Goal: Transaction & Acquisition: Purchase product/service

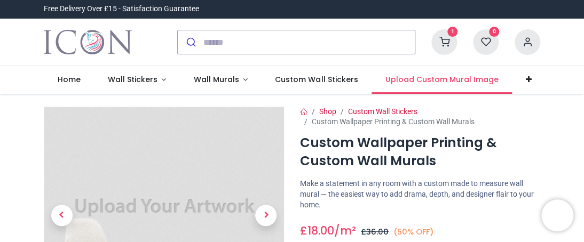
click at [432, 79] on span "Upload Custom Mural Image" at bounding box center [441, 79] width 113 height 11
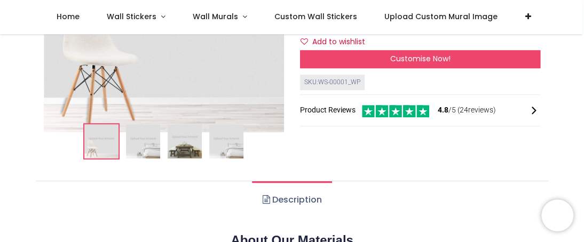
scroll to position [160, 0]
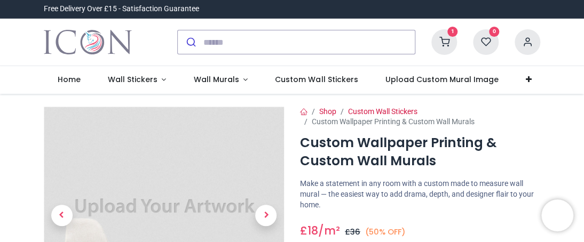
click at [444, 37] on icon at bounding box center [444, 42] width 26 height 26
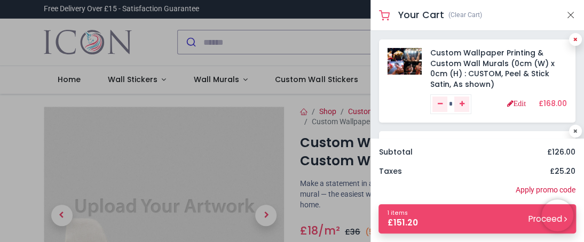
click at [573, 40] on icon at bounding box center [575, 39] width 4 height 5
type input "*"
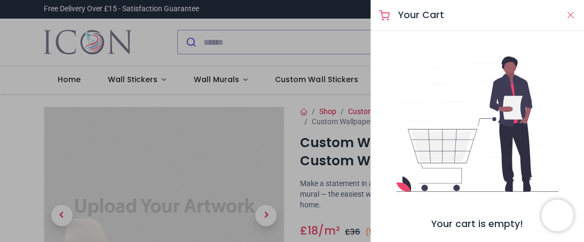
click at [573, 17] on button "Close" at bounding box center [571, 15] width 10 height 13
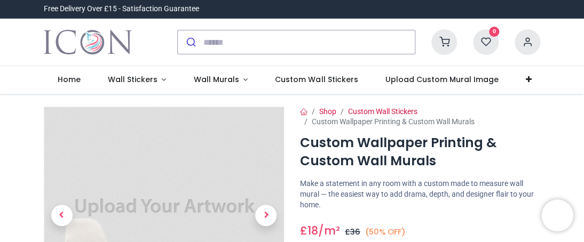
scroll to position [53, 0]
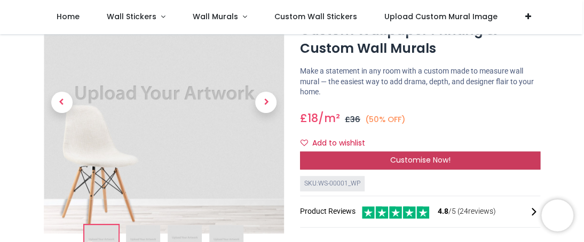
click at [382, 163] on div "Customise Now!" at bounding box center [420, 161] width 240 height 18
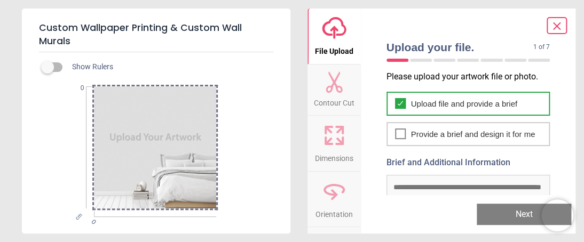
click at [443, 99] on span "Upload file and provide a brief" at bounding box center [464, 103] width 106 height 11
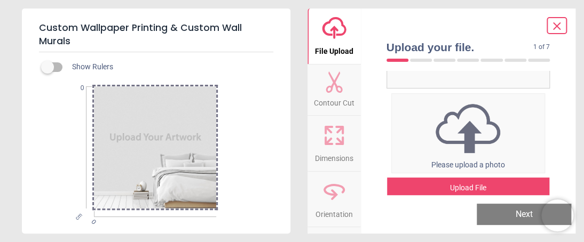
scroll to position [156, 0]
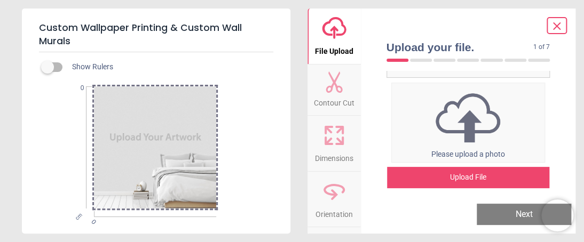
click at [469, 178] on div "Upload File" at bounding box center [468, 177] width 163 height 21
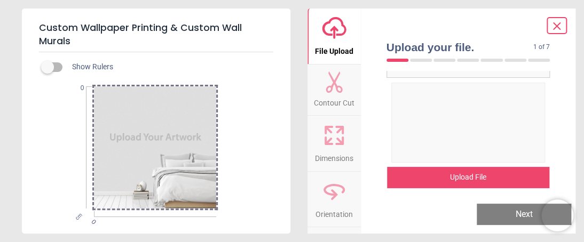
click at [469, 173] on div "Upload File" at bounding box center [468, 177] width 163 height 21
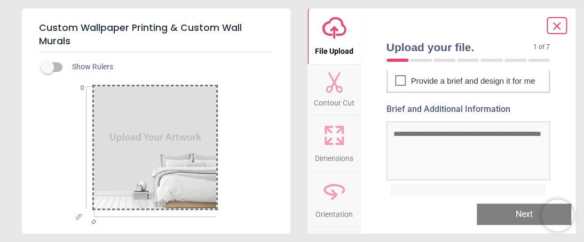
scroll to position [0, 0]
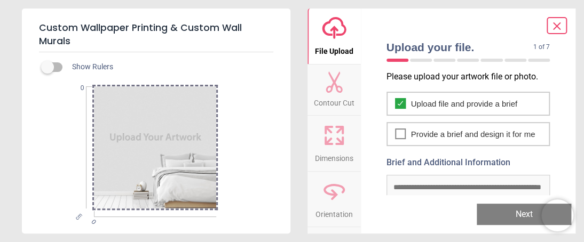
click at [138, 143] on div at bounding box center [155, 147] width 122 height 122
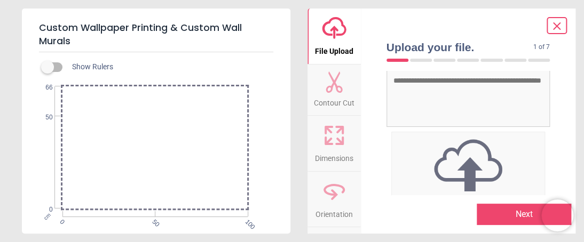
scroll to position [156, 0]
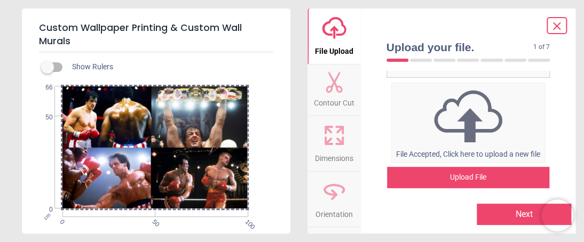
click at [518, 214] on button "Next" at bounding box center [524, 214] width 94 height 21
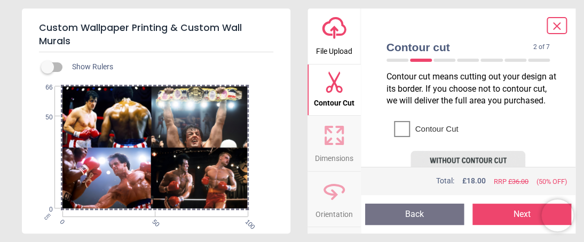
click at [405, 136] on icon at bounding box center [402, 129] width 13 height 13
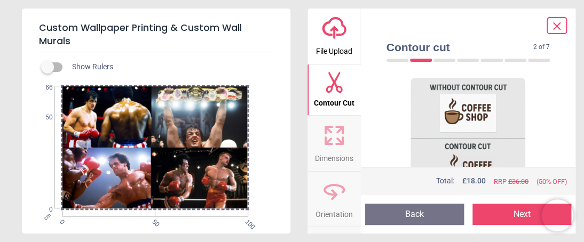
scroll to position [56, 0]
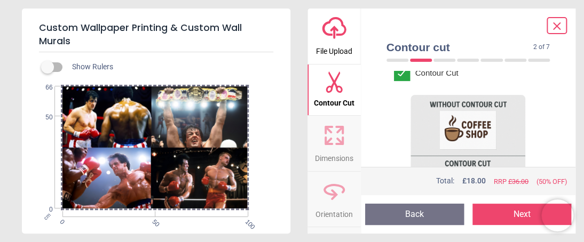
click at [401, 80] on icon at bounding box center [402, 73] width 13 height 13
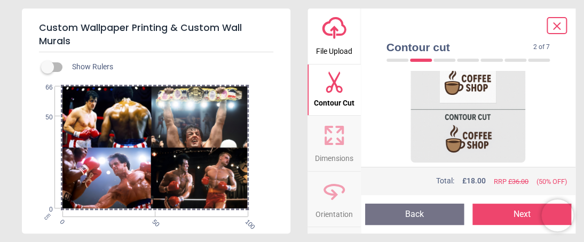
click at [499, 214] on button "Next" at bounding box center [521, 214] width 99 height 21
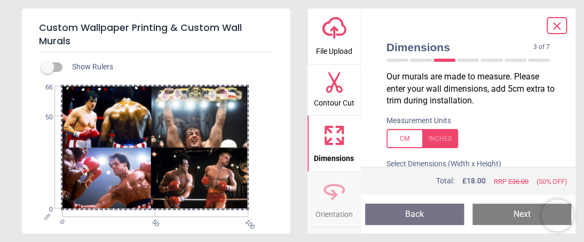
scroll to position [84, 0]
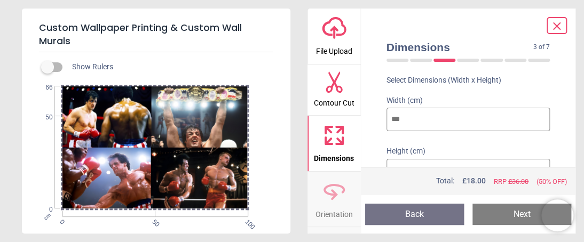
drag, startPoint x: 410, startPoint y: 121, endPoint x: 368, endPoint y: 118, distance: 41.7
click at [368, 118] on div "Dimensions 3 of 7 3 of 9 Our murals are made to measure. Please enter your wall…" at bounding box center [468, 121] width 215 height 225
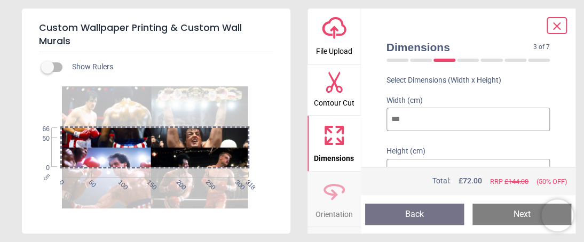
type input "***"
click at [408, 162] on input "**" at bounding box center [468, 170] width 164 height 23
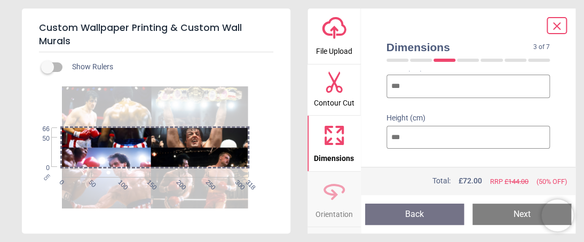
scroll to position [132, 0]
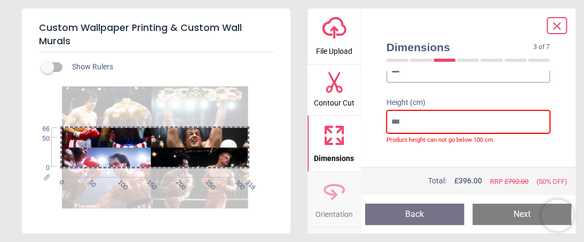
type input "*"
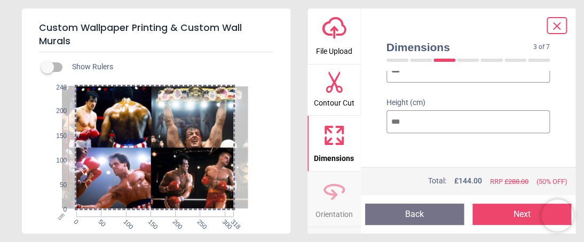
type input "***"
click at [495, 209] on button "Next" at bounding box center [521, 214] width 99 height 21
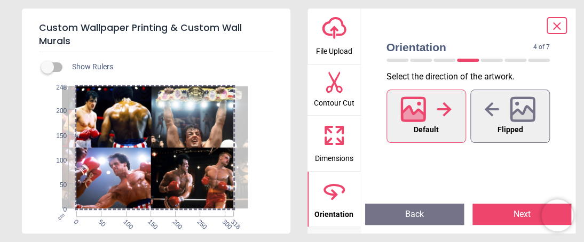
click at [505, 212] on button "Next" at bounding box center [521, 214] width 99 height 21
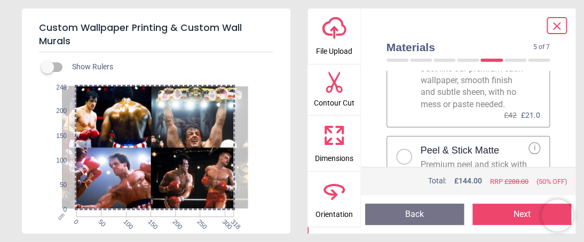
scroll to position [107, 0]
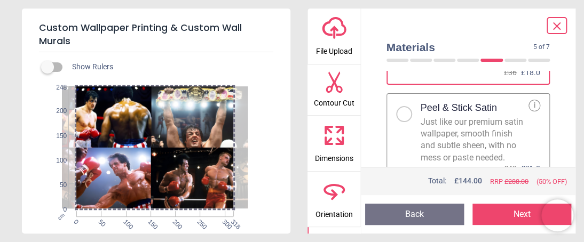
click at [407, 113] on div at bounding box center [404, 114] width 16 height 16
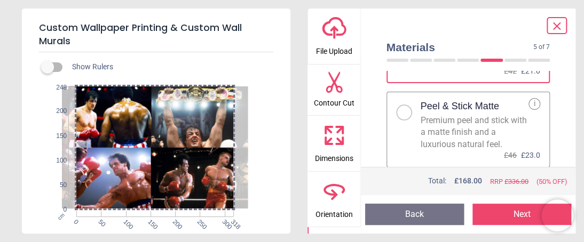
scroll to position [215, 0]
click at [512, 211] on button "Next" at bounding box center [521, 214] width 99 height 21
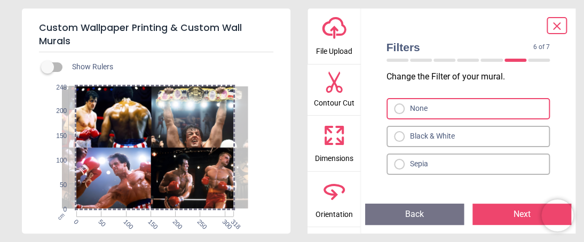
click at [508, 213] on button "Next" at bounding box center [521, 214] width 99 height 21
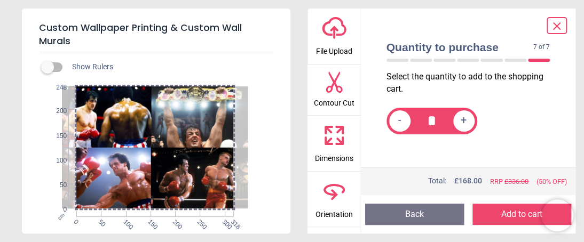
click at [508, 213] on button "Add to cart" at bounding box center [521, 214] width 99 height 21
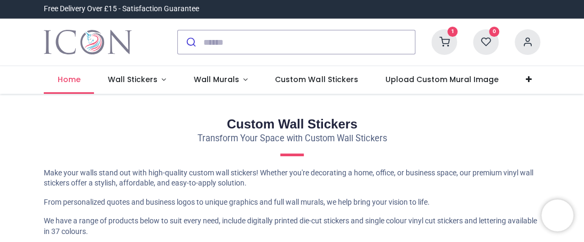
click at [58, 83] on span "Home" at bounding box center [69, 79] width 23 height 11
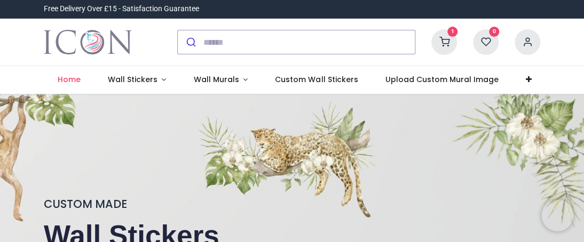
click at [445, 42] on icon at bounding box center [444, 42] width 26 height 26
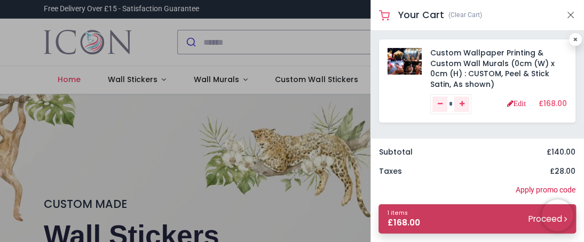
click at [397, 218] on span "168.00" at bounding box center [406, 222] width 27 height 11
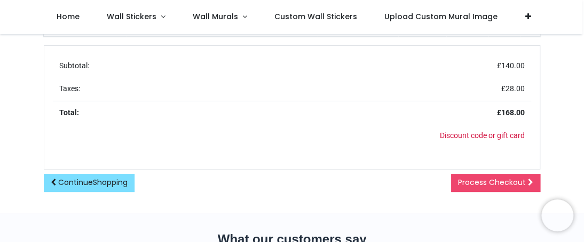
scroll to position [267, 0]
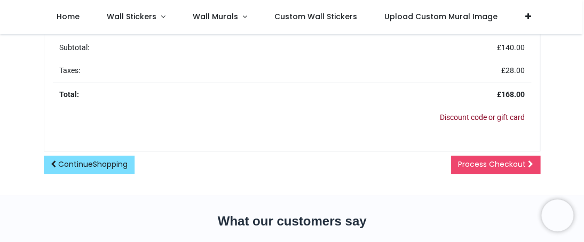
click at [469, 120] on link "Discount code or gift card" at bounding box center [482, 117] width 85 height 9
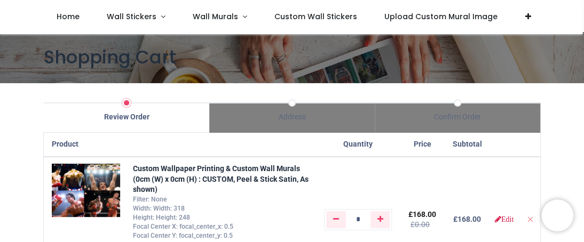
scroll to position [0, 0]
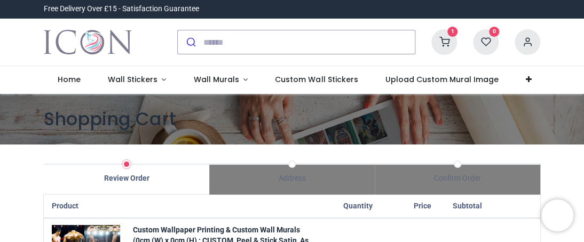
click at [434, 42] on icon at bounding box center [444, 42] width 26 height 26
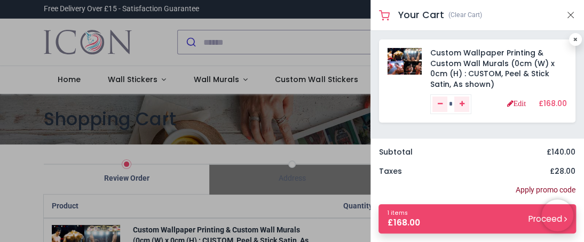
click at [542, 189] on link "Apply promo code" at bounding box center [546, 190] width 60 height 11
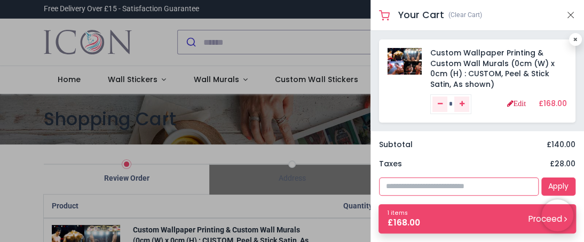
click at [402, 181] on input "text" at bounding box center [459, 187] width 160 height 18
type input "****"
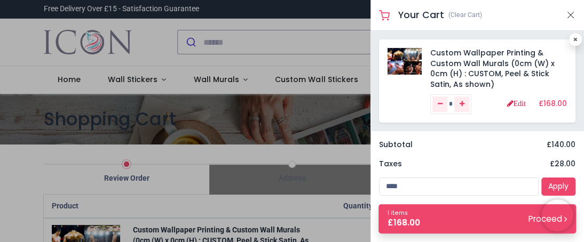
click at [558, 178] on div "Taxes £ 28.00" at bounding box center [477, 168] width 214 height 19
click at [558, 187] on link "Apply" at bounding box center [558, 187] width 34 height 18
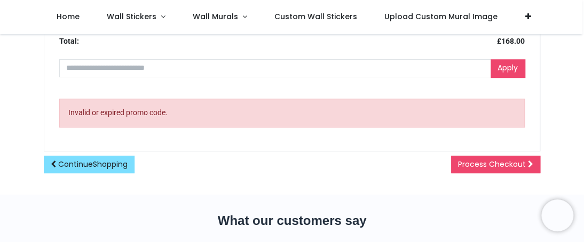
scroll to position [267, 0]
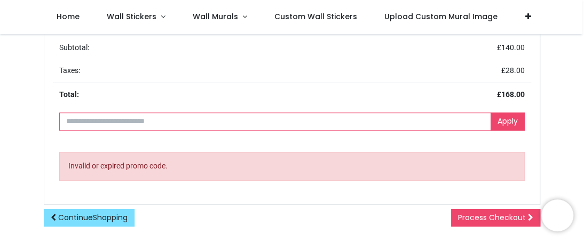
click at [109, 120] on input "text" at bounding box center [275, 122] width 432 height 18
paste input "**********"
type input "**********"
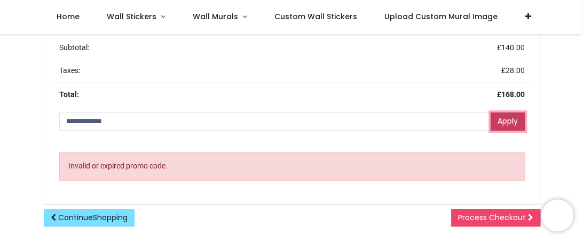
click at [501, 118] on link "Apply" at bounding box center [508, 122] width 34 height 18
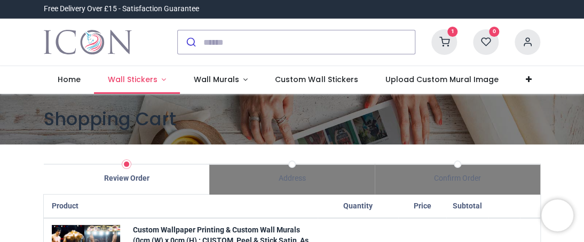
click at [131, 83] on span "Wall Stickers" at bounding box center [133, 79] width 50 height 11
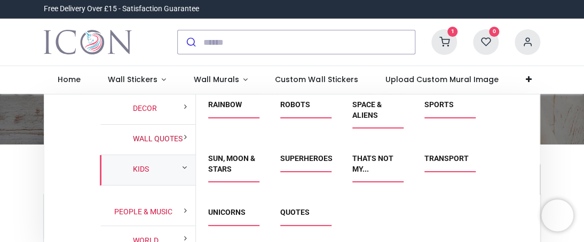
scroll to position [102, 0]
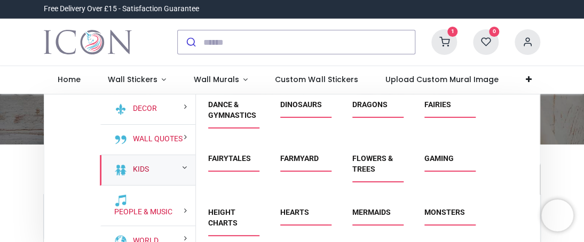
click at [139, 170] on link "Kids" at bounding box center [139, 169] width 20 height 11
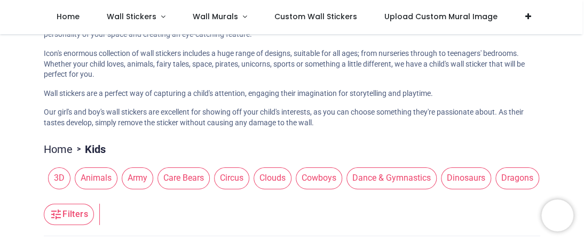
scroll to position [107, 0]
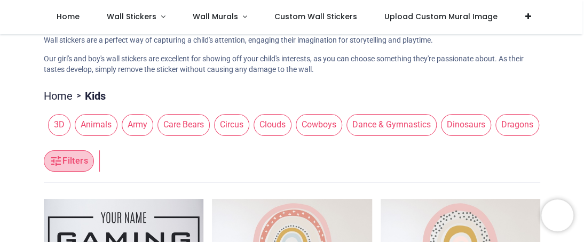
click at [77, 163] on button "Filters" at bounding box center [69, 161] width 50 height 21
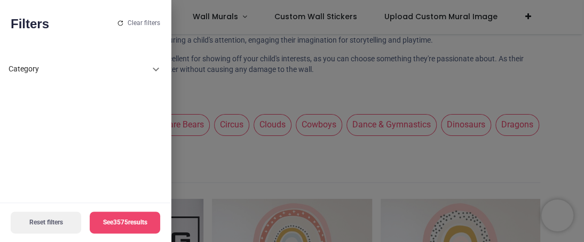
click at [20, 62] on div "Category" at bounding box center [86, 70] width 154 height 26
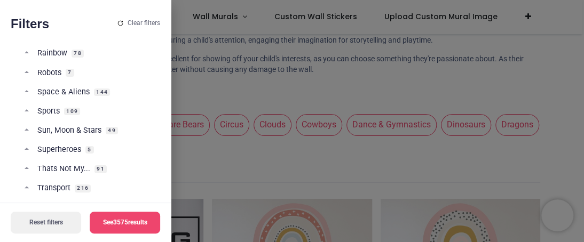
scroll to position [796, 0]
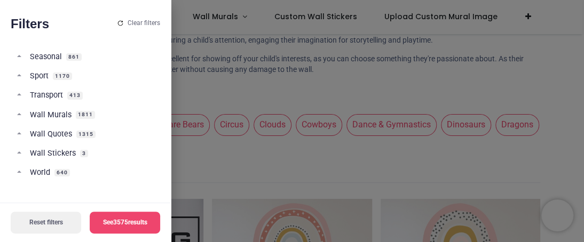
click at [400, 70] on div at bounding box center [292, 121] width 584 height 242
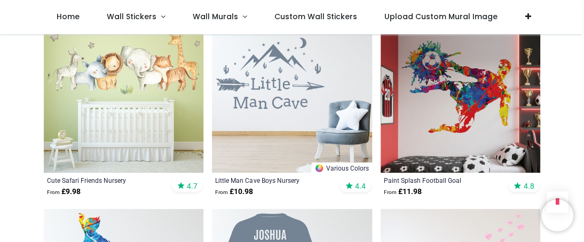
scroll to position [694, 0]
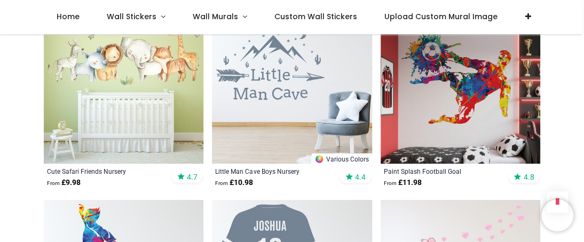
click at [465, 123] on img at bounding box center [461, 84] width 160 height 160
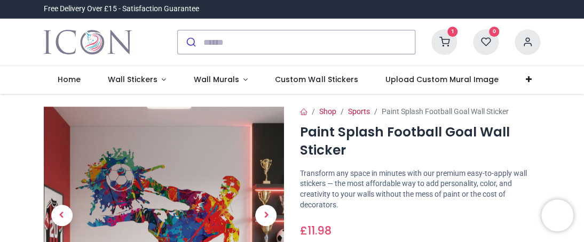
scroll to position [107, 0]
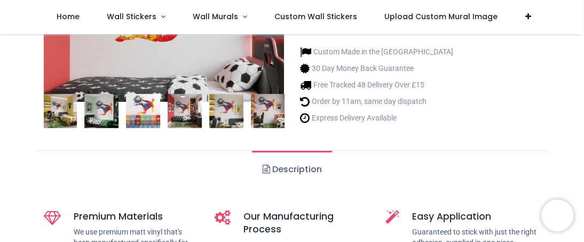
scroll to position [267, 0]
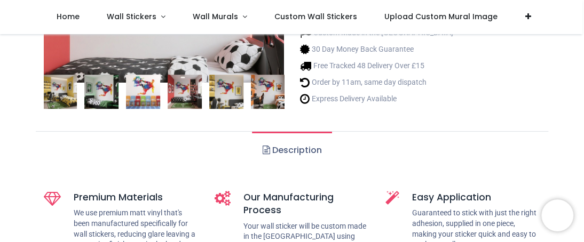
click at [73, 89] on img at bounding box center [60, 92] width 34 height 34
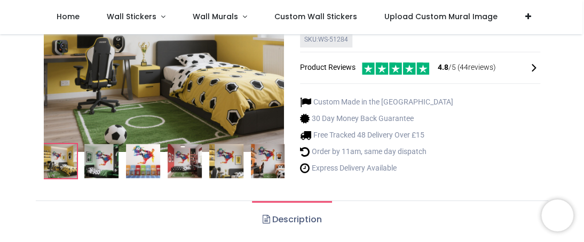
scroll to position [160, 0]
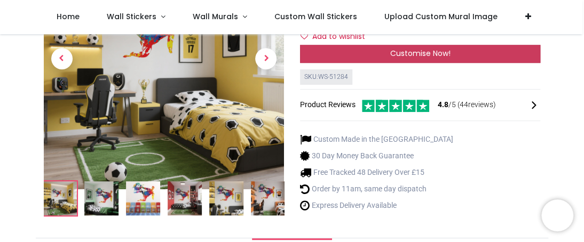
click at [391, 60] on div "Customise Now!" at bounding box center [420, 54] width 240 height 18
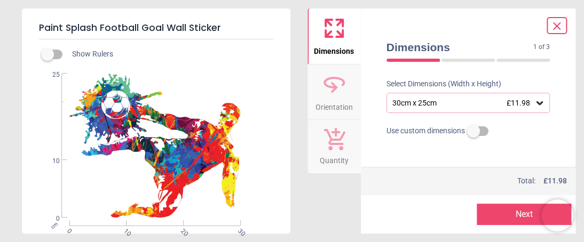
scroll to position [68, 0]
click at [534, 102] on icon at bounding box center [539, 103] width 11 height 11
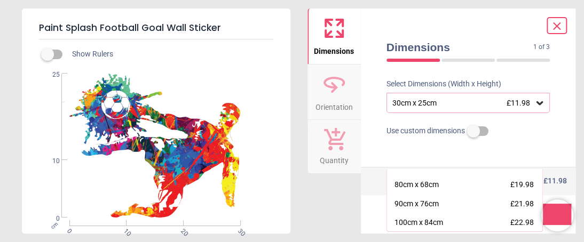
scroll to position [107, 0]
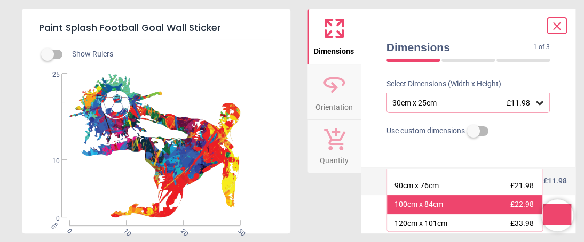
click at [459, 211] on div "100cm x 84cm £22.98" at bounding box center [465, 204] width 156 height 19
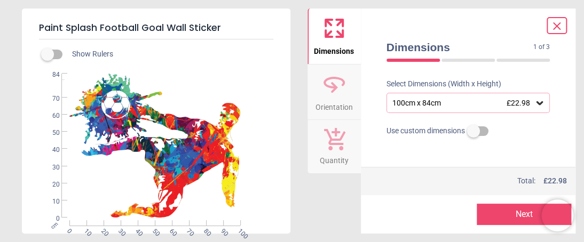
click at [493, 209] on button "Next" at bounding box center [524, 214] width 94 height 21
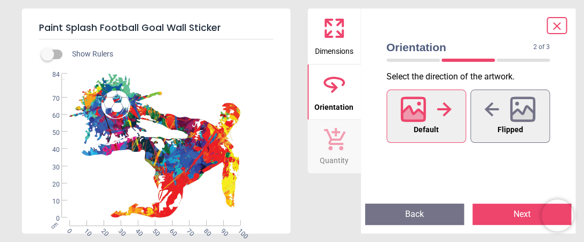
click at [501, 214] on button "Next" at bounding box center [521, 214] width 99 height 21
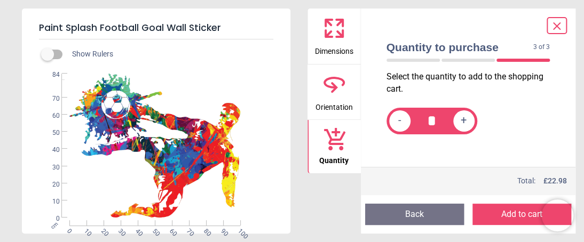
click at [501, 214] on button "Add to cart" at bounding box center [521, 214] width 99 height 21
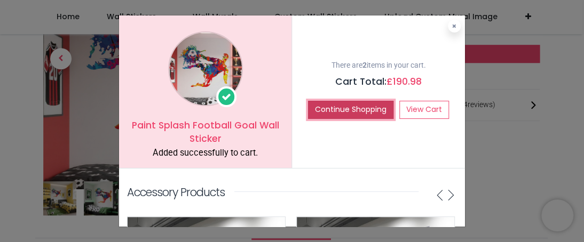
click at [339, 106] on button "Continue Shopping" at bounding box center [350, 110] width 85 height 18
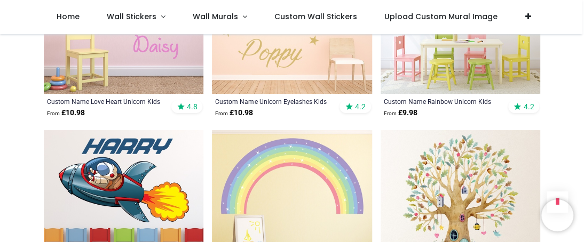
scroll to position [1601, 0]
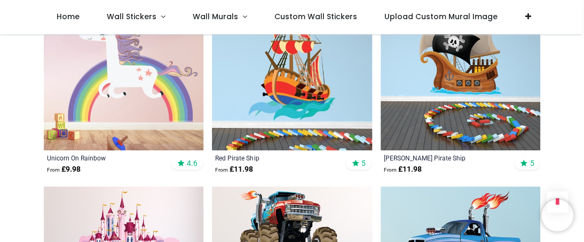
scroll to position [3363, 0]
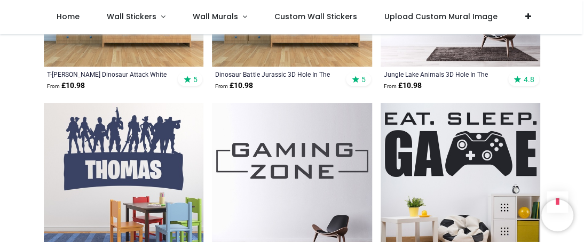
scroll to position [4911, 0]
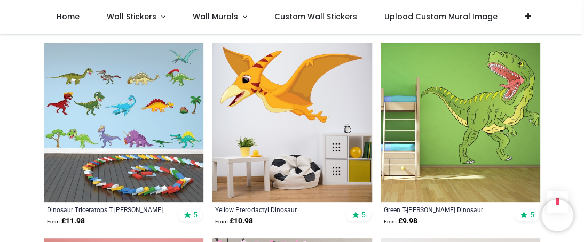
scroll to position [7579, 0]
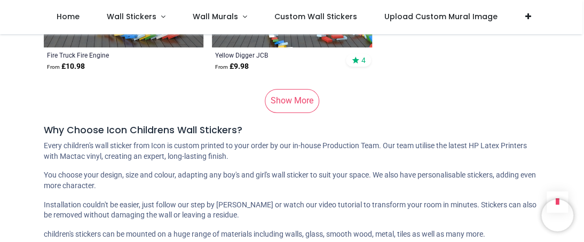
scroll to position [9447, 0]
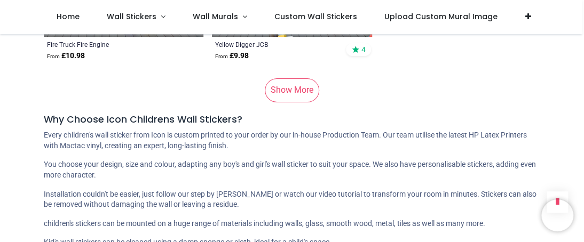
click at [280, 84] on link "Show More" at bounding box center [292, 89] width 54 height 23
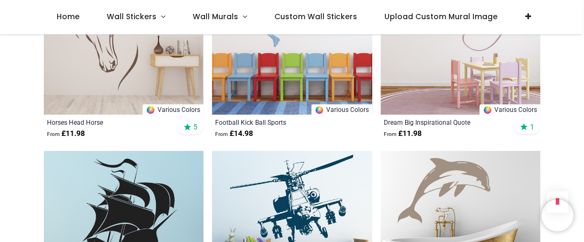
scroll to position [10782, 0]
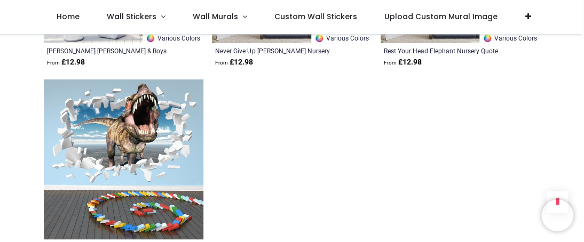
scroll to position [13077, 0]
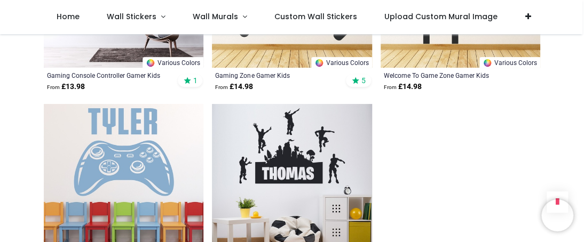
scroll to position [14785, 0]
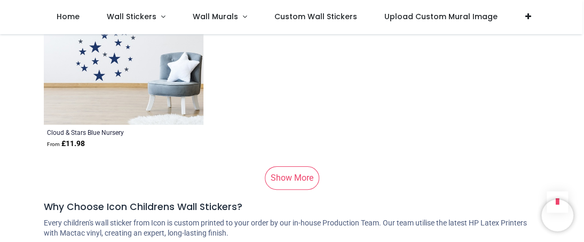
scroll to position [18628, 0]
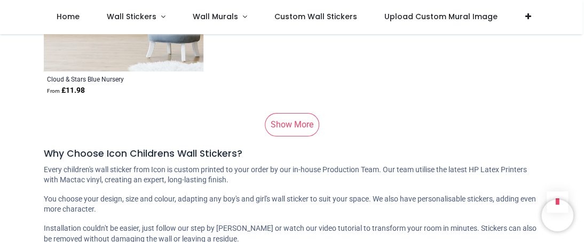
click at [280, 113] on link "Show More" at bounding box center [292, 124] width 54 height 23
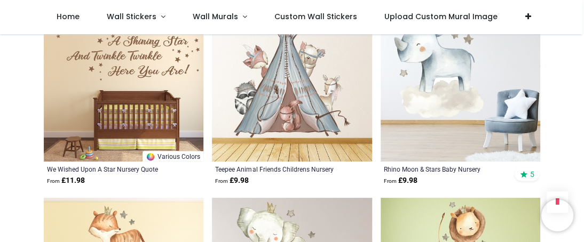
scroll to position [19268, 0]
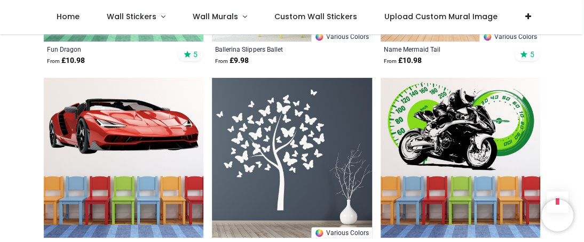
scroll to position [22204, 0]
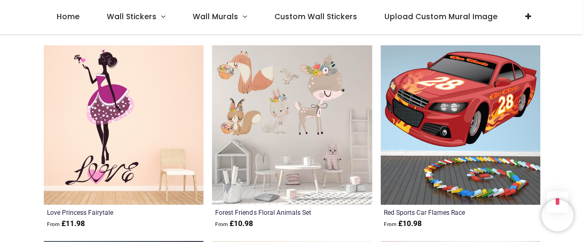
scroll to position [22418, 0]
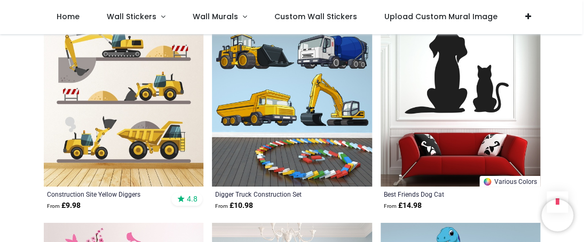
scroll to position [22845, 0]
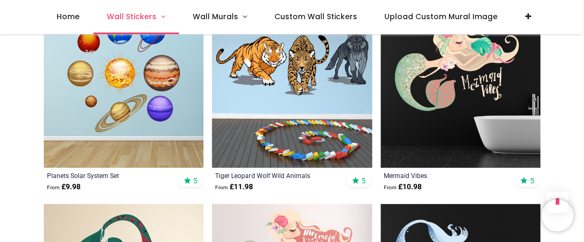
click at [122, 18] on span "Wall Stickers" at bounding box center [132, 16] width 50 height 11
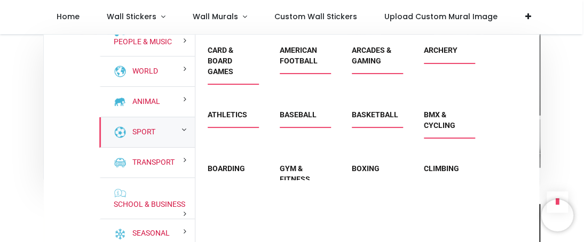
scroll to position [0, 0]
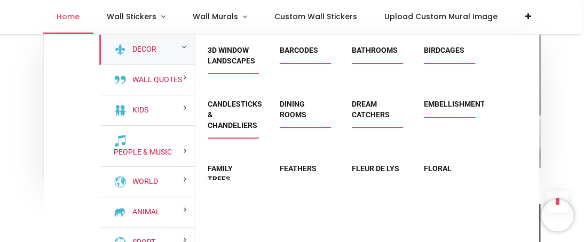
click at [73, 19] on span "Home" at bounding box center [68, 16] width 23 height 11
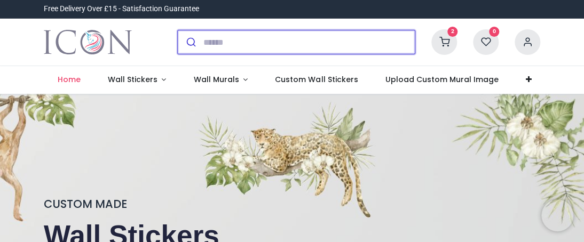
click at [217, 42] on input "search" at bounding box center [309, 41] width 212 height 23
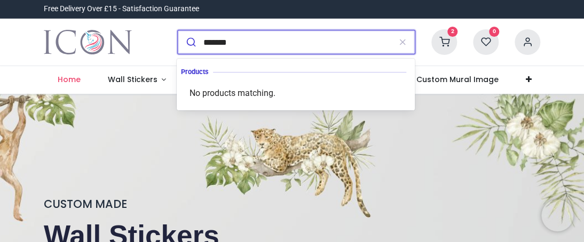
type input "*******"
click at [178, 30] on button "submit" at bounding box center [190, 41] width 25 height 23
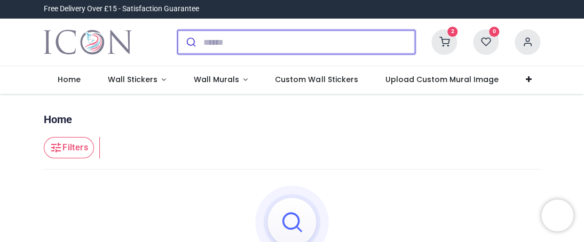
click at [221, 44] on input "search" at bounding box center [309, 41] width 212 height 23
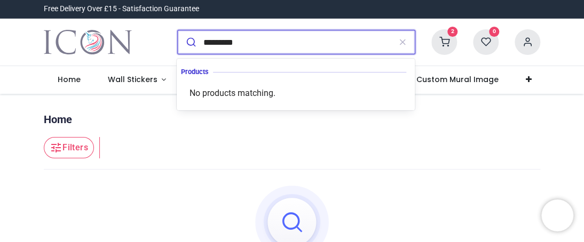
type input "*********"
click at [178, 30] on button "submit" at bounding box center [190, 41] width 25 height 23
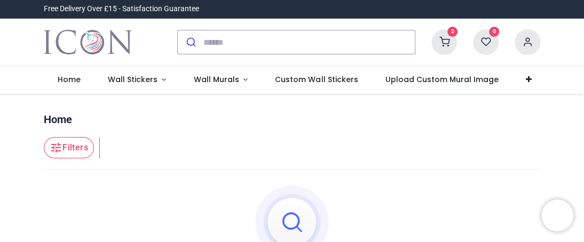
click at [446, 43] on icon at bounding box center [444, 42] width 26 height 26
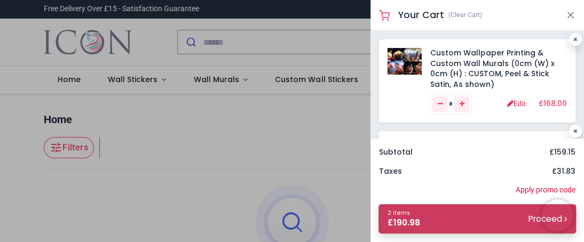
click at [409, 214] on div "2 items £ 190.98" at bounding box center [404, 219] width 33 height 20
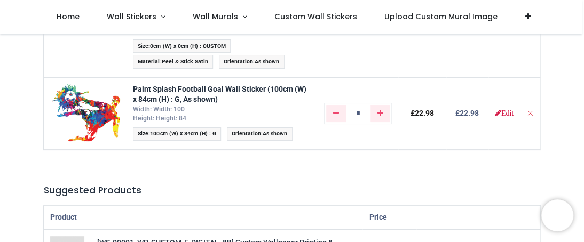
scroll to position [214, 0]
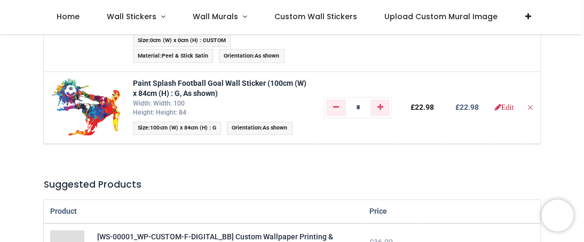
click at [532, 107] on icon "Remove from cart" at bounding box center [529, 107] width 7 height 7
type input "*"
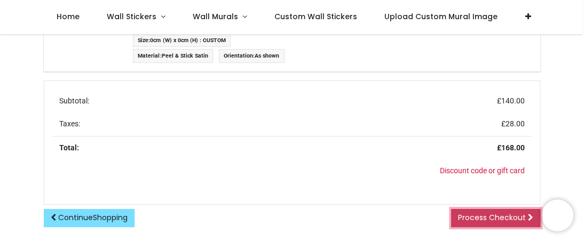
click at [484, 213] on span "Process Checkout" at bounding box center [492, 217] width 68 height 11
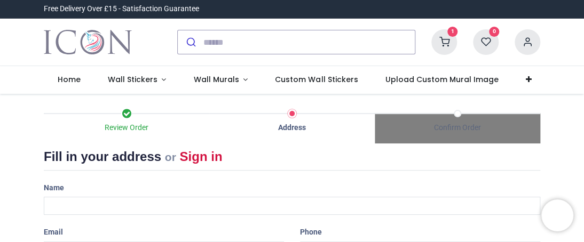
select select "***"
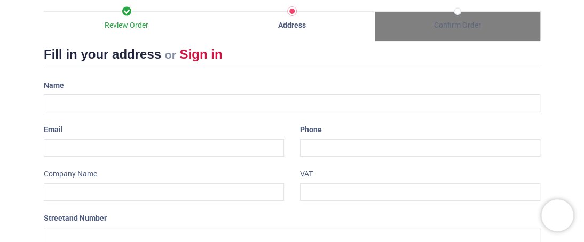
scroll to position [107, 0]
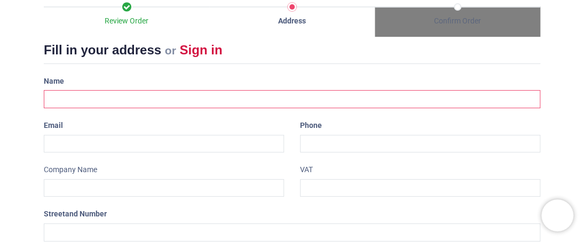
click at [113, 102] on input "text" at bounding box center [292, 99] width 496 height 18
type input "**********"
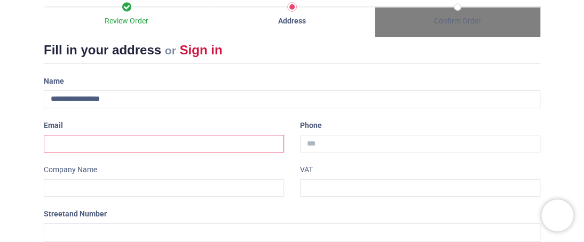
type input "**********"
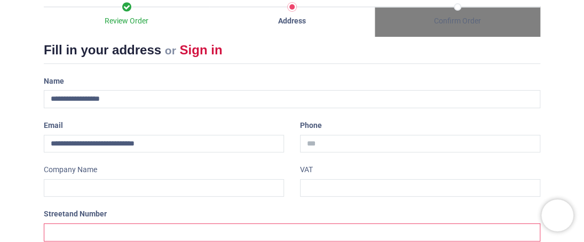
type input "**"
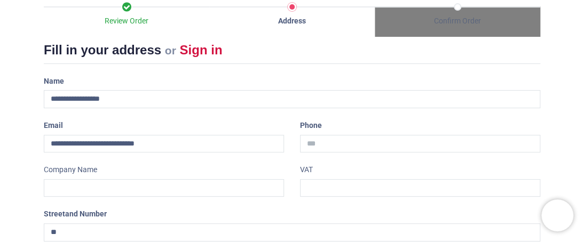
type input "*********"
type input "********"
type input "*******"
select select "***"
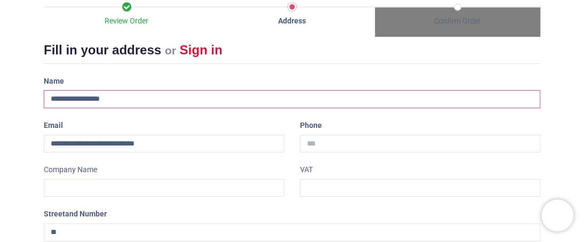
click at [114, 100] on input "**********" at bounding box center [292, 99] width 496 height 18
drag, startPoint x: 120, startPoint y: 98, endPoint x: 62, endPoint y: 93, distance: 58.3
click at [62, 93] on input "**********" at bounding box center [292, 99] width 496 height 18
type input "*"
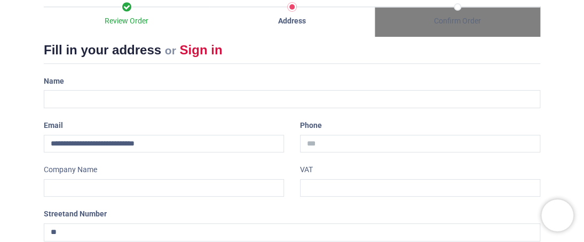
click at [19, 106] on div "Review Order Address Confirm Order Your order: £ 168.00 Product Price" at bounding box center [292, 211] width 584 height 448
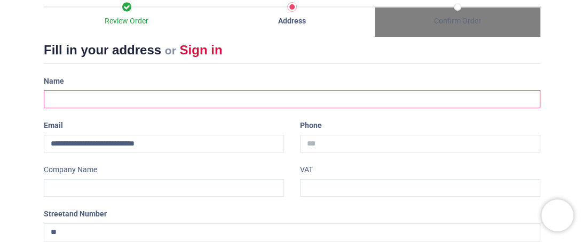
click at [46, 98] on input "text" at bounding box center [292, 99] width 496 height 18
type input "**********"
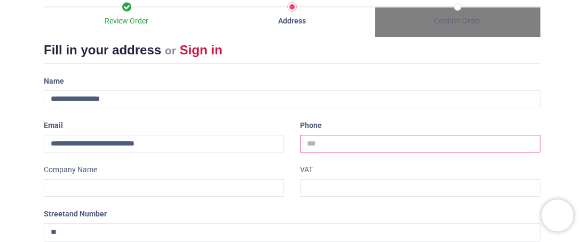
type input "**********"
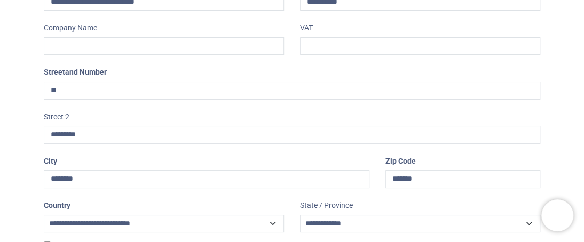
scroll to position [267, 0]
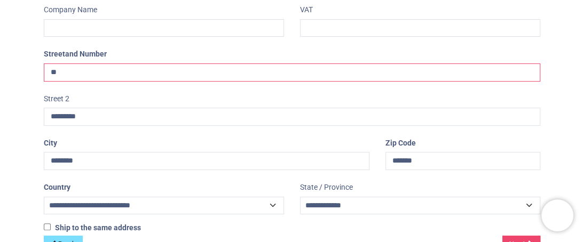
click at [67, 70] on input "**" at bounding box center [292, 73] width 496 height 18
type input "***"
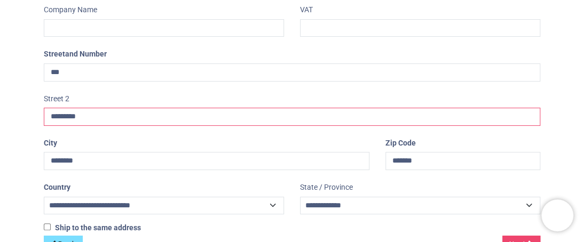
click at [99, 124] on input "*********" at bounding box center [292, 117] width 496 height 18
type input "*********"
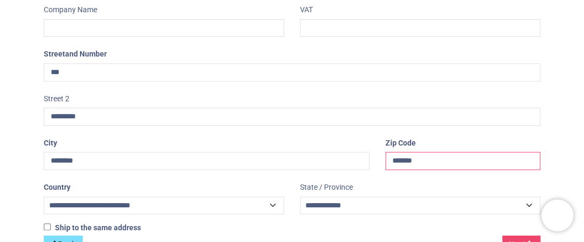
click at [444, 156] on input "*******" at bounding box center [462, 161] width 155 height 18
type input "*******"
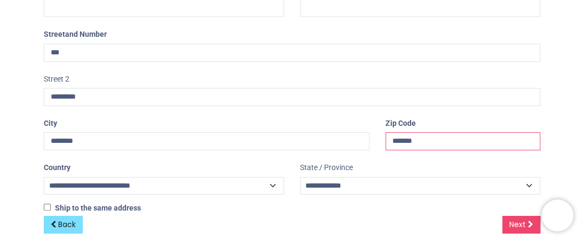
scroll to position [297, 0]
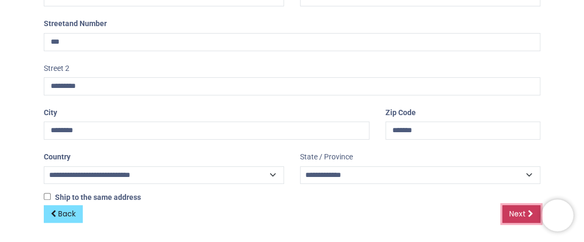
click at [512, 211] on span "Next" at bounding box center [517, 214] width 17 height 11
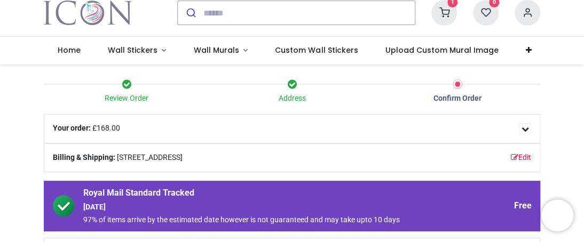
scroll to position [53, 0]
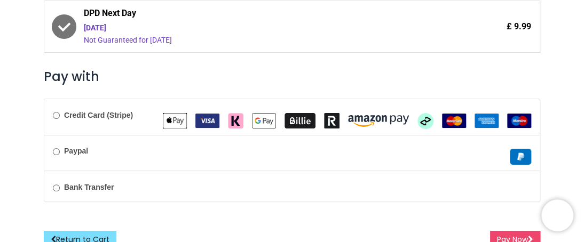
scroll to position [275, 0]
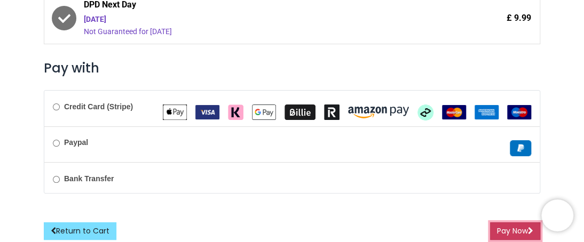
click at [505, 231] on button "Pay Now" at bounding box center [515, 232] width 50 height 18
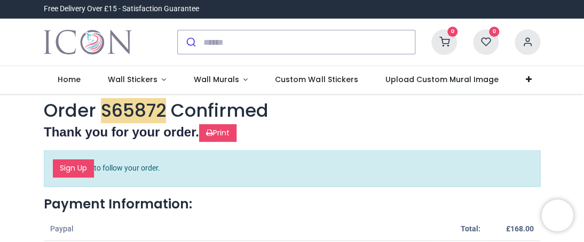
click at [145, 112] on em "S65872" at bounding box center [133, 110] width 65 height 25
click at [228, 131] on link "Print" at bounding box center [217, 133] width 37 height 18
